Goal: Transaction & Acquisition: Purchase product/service

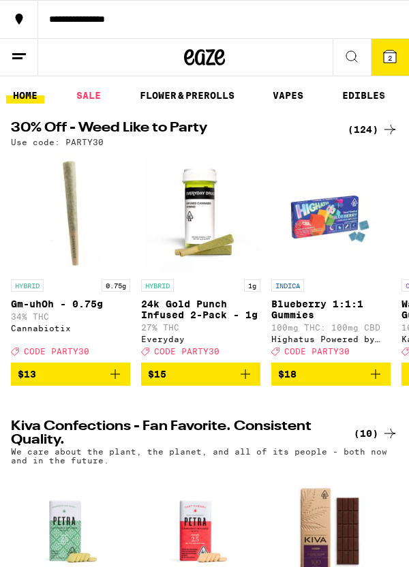
click at [388, 59] on span "2" at bounding box center [390, 58] width 4 height 8
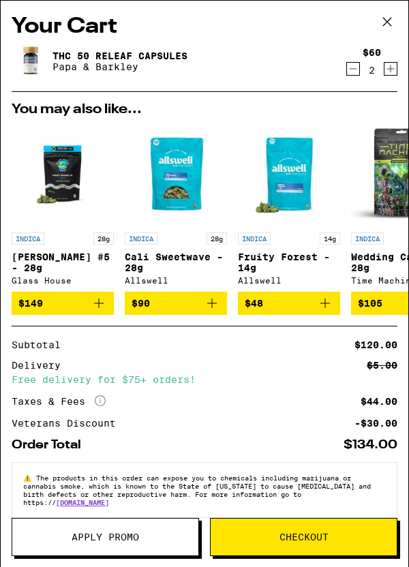
scroll to position [36, 0]
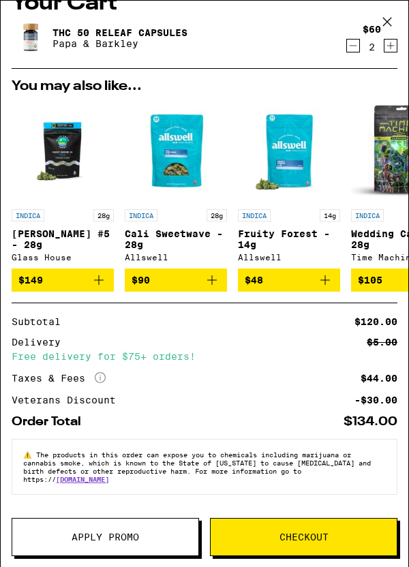
click at [294, 538] on span "Checkout" at bounding box center [303, 537] width 49 height 10
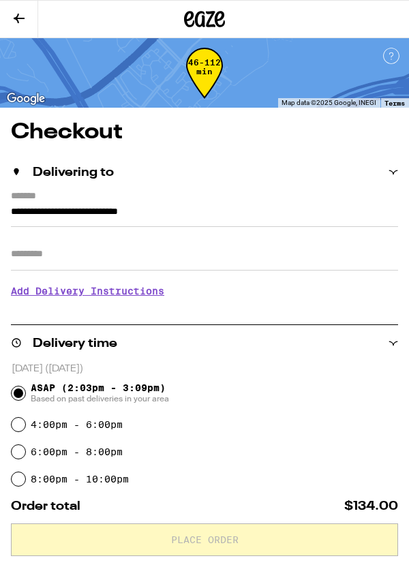
click at [82, 254] on input "Apt/Suite" at bounding box center [204, 254] width 387 height 33
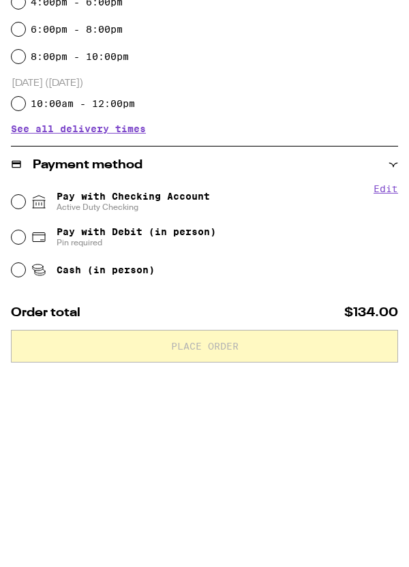
scroll to position [247, 0]
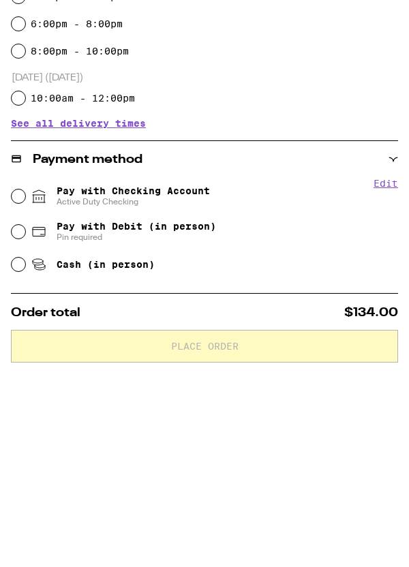
type input "***"
click at [29, 397] on div "Pay with Checking Account Active Duty Checking" at bounding box center [205, 389] width 386 height 35
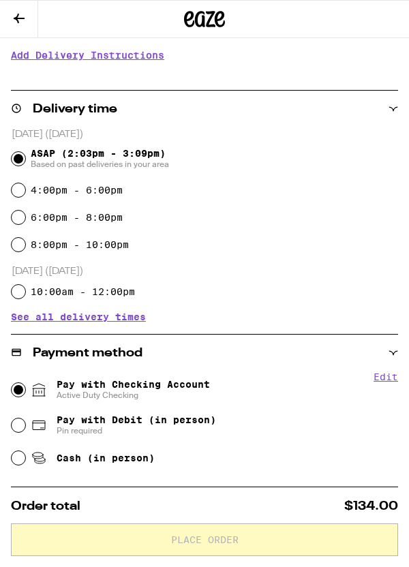
click at [22, 388] on input "Pay with Checking Account Active Duty Checking" at bounding box center [19, 390] width 14 height 14
radio input "true"
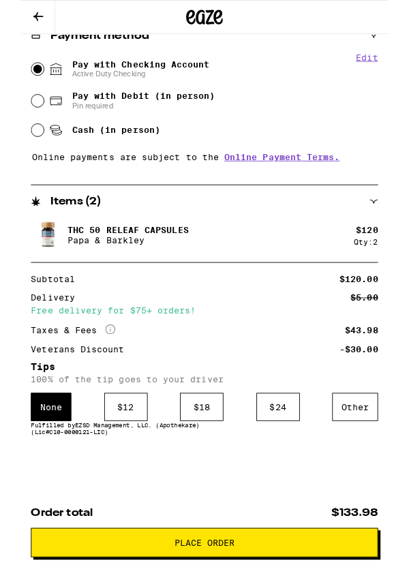
scroll to position [564, 0]
click at [369, 457] on div "Other" at bounding box center [372, 453] width 51 height 31
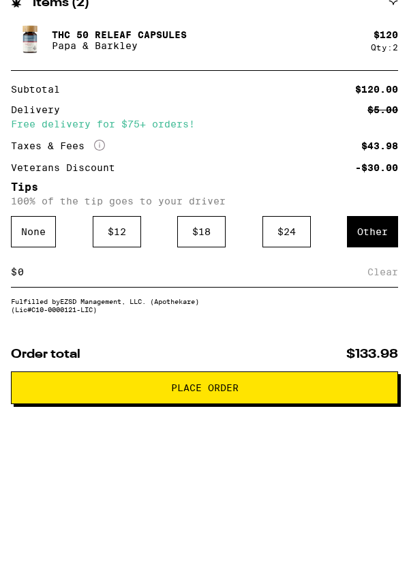
scroll to position [678, 0]
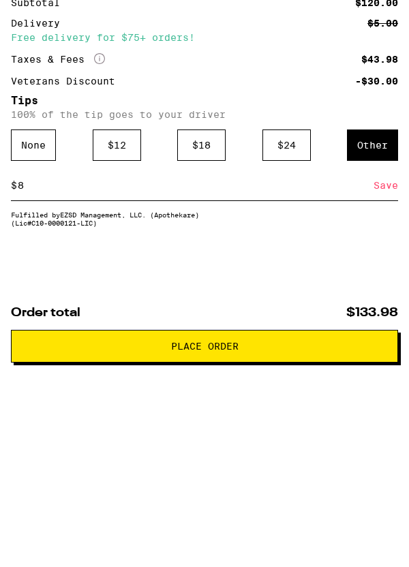
type input "8"
click at [383, 380] on div "Save" at bounding box center [385, 379] width 25 height 30
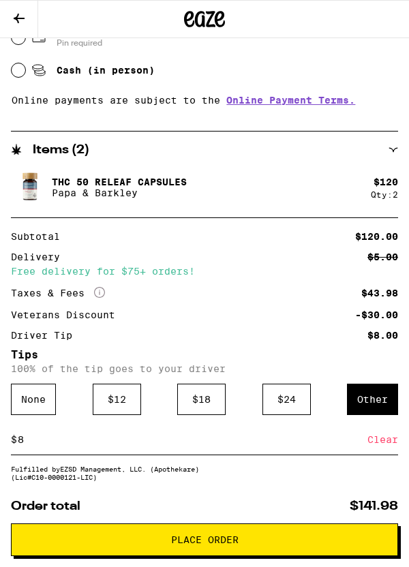
scroll to position [632, 0]
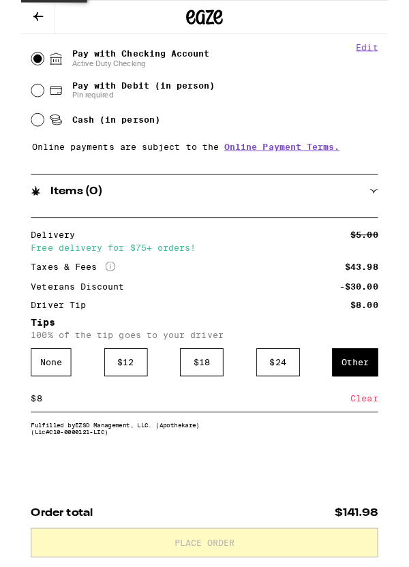
scroll to position [602, 0]
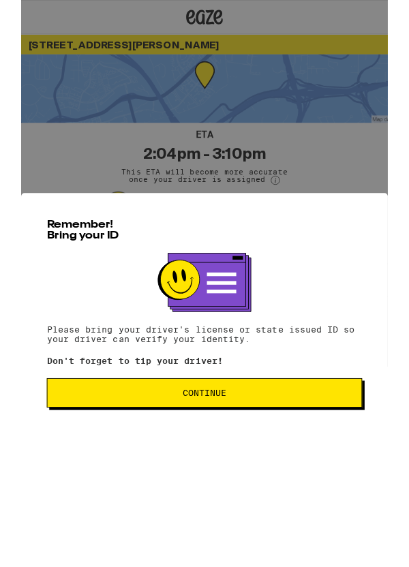
click at [261, 433] on button "Continue" at bounding box center [205, 438] width 352 height 33
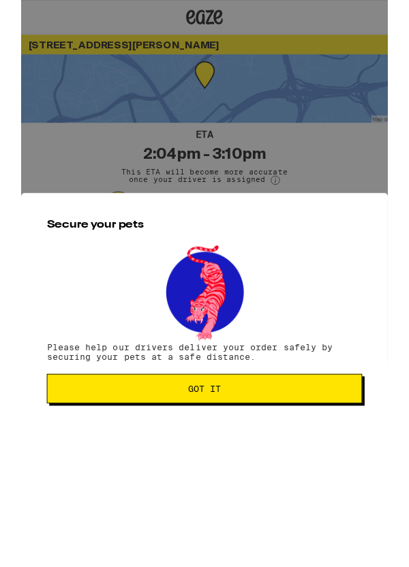
click at [271, 438] on span "Got it" at bounding box center [204, 434] width 328 height 10
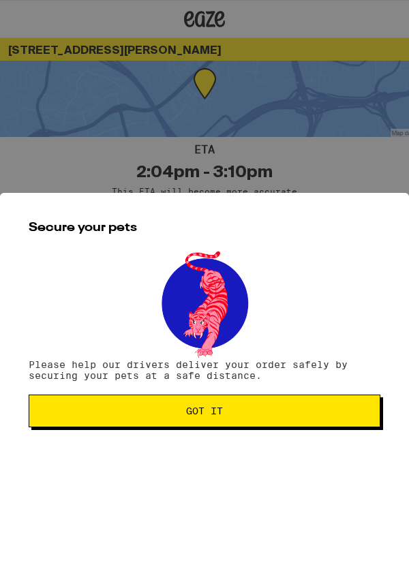
click at [270, 410] on span "Got it" at bounding box center [204, 411] width 328 height 10
